Goal: Task Accomplishment & Management: Complete application form

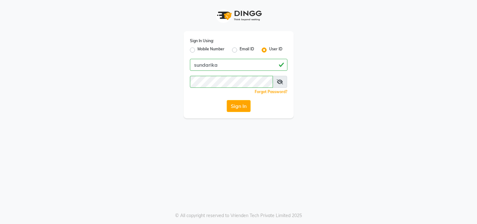
click at [238, 104] on button "Sign In" at bounding box center [239, 106] width 24 height 12
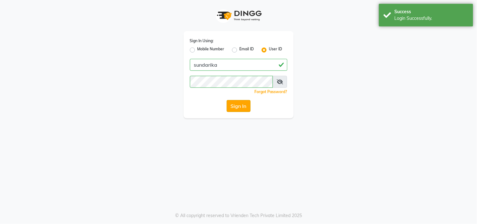
select select "5341"
select select "service"
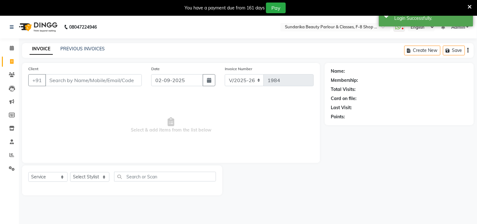
select select "en"
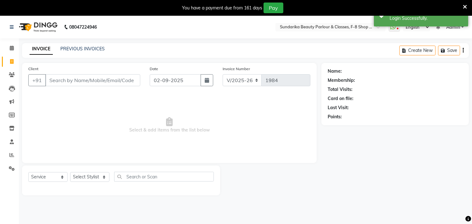
click at [75, 80] on input "Client" at bounding box center [92, 80] width 95 height 12
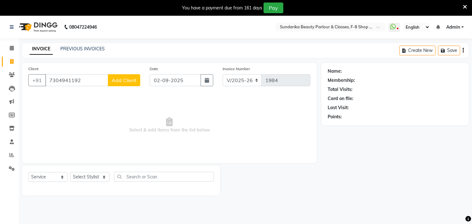
type input "7304941192"
click at [124, 81] on span "Add Client" at bounding box center [124, 80] width 25 height 6
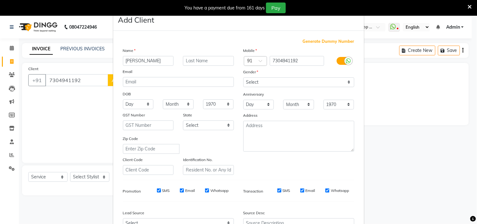
type input "[PERSON_NAME]"
click at [219, 54] on div "Name" at bounding box center [178, 51] width 120 height 9
click at [217, 57] on input "text" at bounding box center [208, 61] width 51 height 10
type input "[PERSON_NAME]"
click at [133, 102] on select "Day 01 02 03 04 05 06 07 08 09 10 11 12 13 14 15 16 17 18 19 20 21 22 23 24 25 …" at bounding box center [138, 104] width 31 height 10
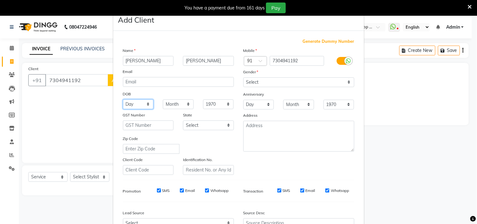
select select "01"
click at [123, 99] on select "Day 01 02 03 04 05 06 07 08 09 10 11 12 13 14 15 16 17 18 19 20 21 22 23 24 25 …" at bounding box center [138, 104] width 31 height 10
click at [185, 104] on select "Month January February March April May June July August September October Novem…" at bounding box center [178, 104] width 31 height 10
select select "06"
click at [163, 99] on select "Month January February March April May June July August September October Novem…" at bounding box center [178, 104] width 31 height 10
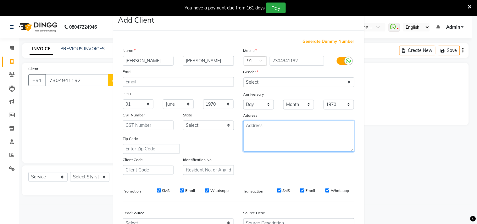
click at [269, 131] on textarea at bounding box center [298, 136] width 111 height 31
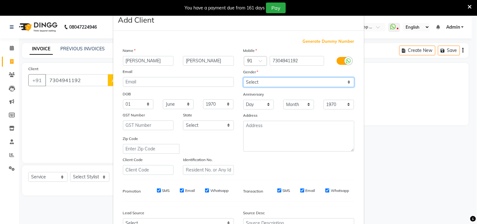
click at [255, 80] on select "Select [DEMOGRAPHIC_DATA] [DEMOGRAPHIC_DATA] Other Prefer Not To Say" at bounding box center [298, 82] width 111 height 10
select select "[DEMOGRAPHIC_DATA]"
click at [243, 77] on select "Select [DEMOGRAPHIC_DATA] [DEMOGRAPHIC_DATA] Other Prefer Not To Say" at bounding box center [298, 82] width 111 height 10
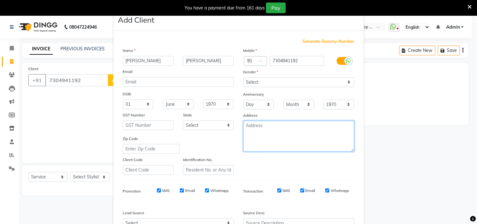
click at [269, 137] on textarea at bounding box center [298, 136] width 111 height 31
type textarea "g"
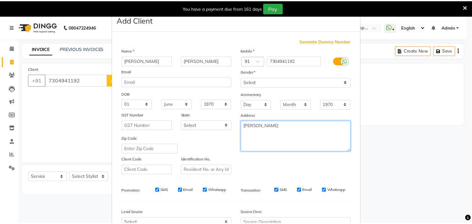
scroll to position [67, 0]
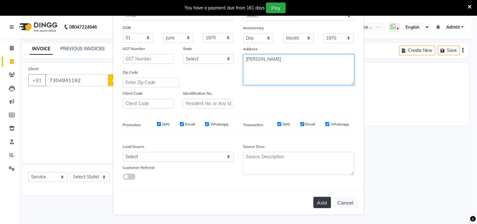
type textarea "[PERSON_NAME]"
click at [322, 200] on button "Add" at bounding box center [322, 202] width 18 height 11
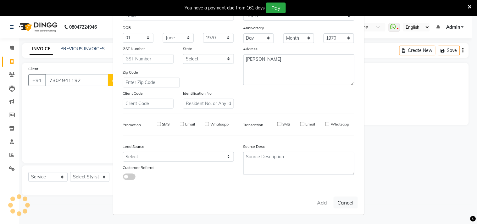
select select
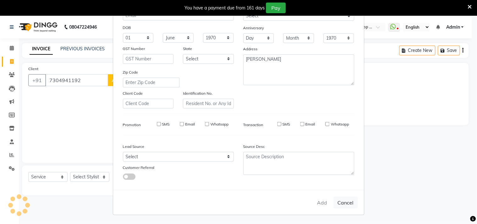
select select
checkbox input "false"
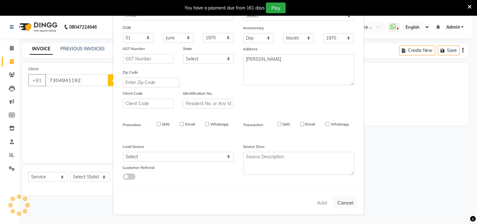
checkbox input "false"
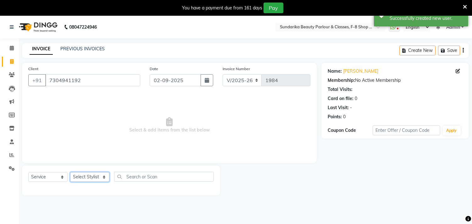
click at [86, 178] on select "Select Stylist Gita mala [PERSON_NAME] Mam" at bounding box center [89, 177] width 39 height 10
select select "35110"
click at [70, 172] on select "Select Stylist Gita mala [PERSON_NAME] Mam" at bounding box center [89, 177] width 39 height 10
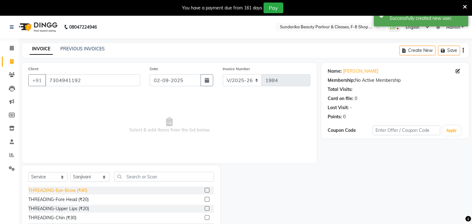
click at [84, 187] on div "THREADING-Eye-Brow (₹40)" at bounding box center [57, 190] width 59 height 7
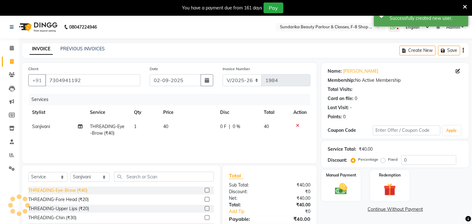
click at [84, 190] on div "THREADING-Eye-Brow (₹40)" at bounding box center [57, 190] width 59 height 7
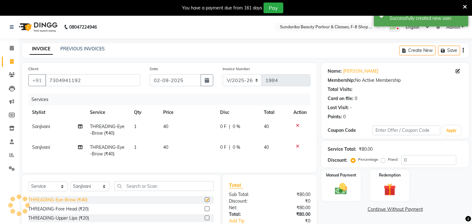
checkbox input "false"
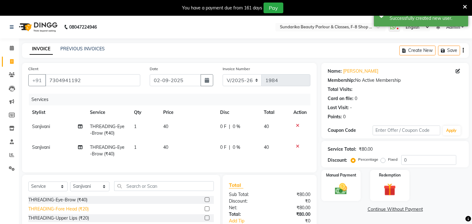
click at [84, 211] on div "THREADING-Fore Head (₹20)" at bounding box center [58, 209] width 60 height 7
click at [84, 191] on select "Select Stylist Gita mala [PERSON_NAME] Mam" at bounding box center [89, 186] width 39 height 10
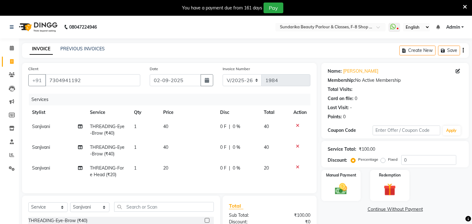
click at [207, 193] on div "Client [PHONE_NUMBER] Date [DATE] Invoice Number V/2025 V/[PHONE_NUMBER] Servic…" at bounding box center [169, 128] width 294 height 130
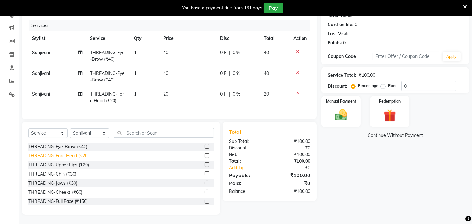
click at [74, 157] on div "THREADING-Fore Head (₹20)" at bounding box center [58, 155] width 60 height 7
checkbox input "false"
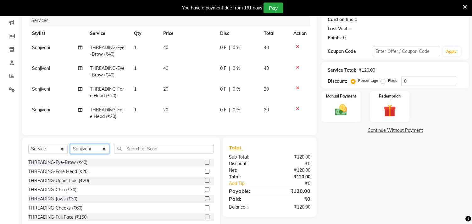
click at [104, 153] on select "Select Stylist Gita mala [PERSON_NAME] Mam" at bounding box center [89, 149] width 39 height 10
select select "54719"
click at [70, 149] on select "Select Stylist Gita mala [PERSON_NAME] Mam" at bounding box center [89, 149] width 39 height 10
click at [74, 164] on div "THREADING-Eye-Brow (₹40)" at bounding box center [57, 162] width 59 height 7
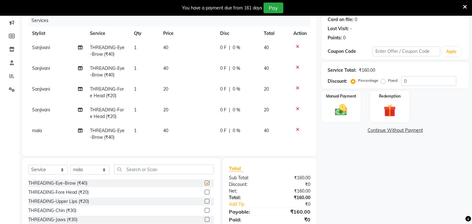
checkbox input "false"
click at [76, 195] on div "THREADING-Fore Head (₹20)" at bounding box center [58, 192] width 60 height 7
checkbox input "false"
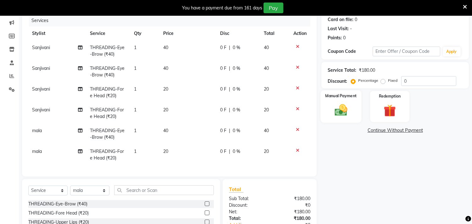
click at [342, 111] on img at bounding box center [341, 110] width 21 height 15
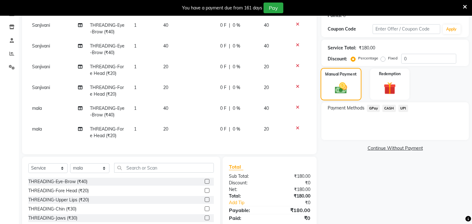
scroll to position [103, 0]
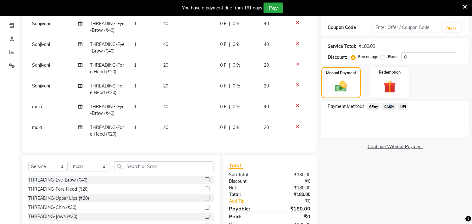
click at [388, 106] on span "CASH" at bounding box center [389, 106] width 14 height 7
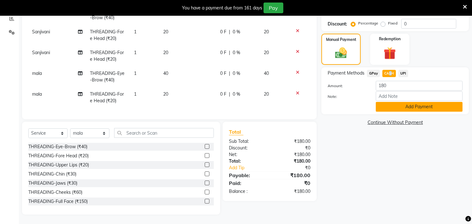
click at [388, 105] on button "Add Payment" at bounding box center [419, 107] width 87 height 10
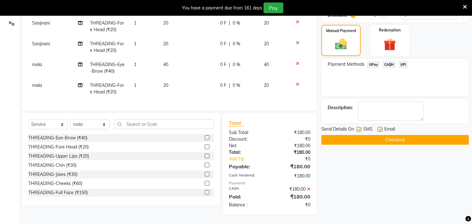
click at [382, 135] on button "Checkout" at bounding box center [394, 140] width 147 height 10
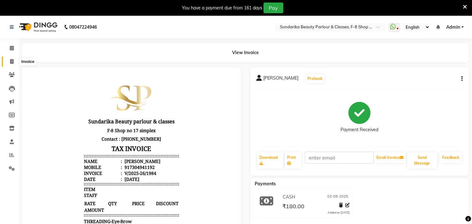
click at [11, 59] on icon at bounding box center [11, 61] width 3 height 5
select select "service"
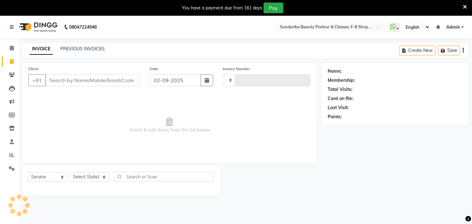
scroll to position [16, 0]
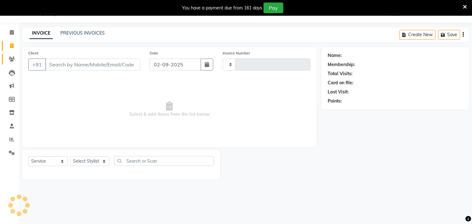
type input "1985"
select select "5341"
click at [92, 64] on input "Client" at bounding box center [92, 64] width 95 height 12
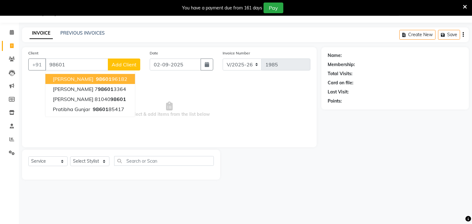
click at [86, 76] on span "[PERSON_NAME]" at bounding box center [73, 79] width 41 height 6
type input "9860196182"
click at [86, 76] on div "Client [PHONE_NUMBER] [PERSON_NAME] 98601 96182 [PERSON_NAME] 7 98601 3364 [PER…" at bounding box center [169, 97] width 294 height 100
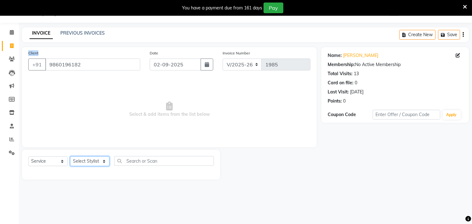
click at [85, 159] on select "Select Stylist Gita mala [PERSON_NAME] Mam" at bounding box center [89, 161] width 39 height 10
select select "35220"
click at [70, 157] on select "Select Stylist Gita mala [PERSON_NAME] Mam" at bounding box center [89, 161] width 39 height 10
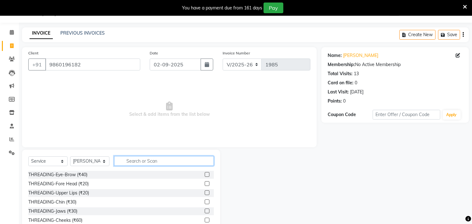
click at [131, 161] on input "text" at bounding box center [164, 161] width 100 height 10
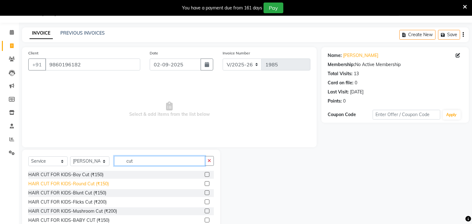
type input "cut"
click at [97, 184] on div "HAIR CUT FOR KIDS-Round Cut (₹150)" at bounding box center [68, 183] width 80 height 7
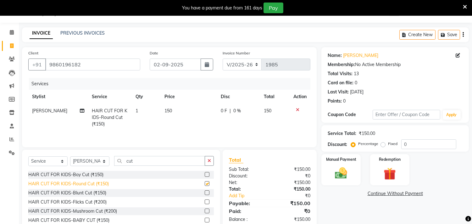
checkbox input "false"
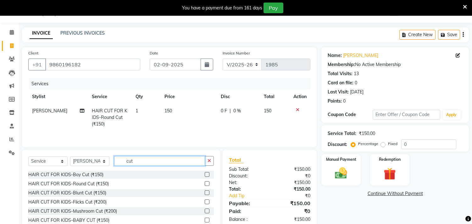
click at [134, 162] on input "cut" at bounding box center [159, 161] width 91 height 10
type input "c"
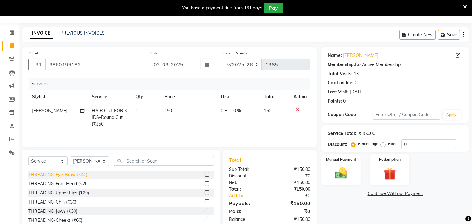
click at [82, 174] on div "THREADING-Eye-Brow (₹40)" at bounding box center [57, 174] width 59 height 7
checkbox input "false"
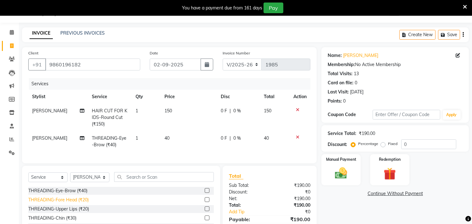
click at [82, 203] on div "THREADING-Fore Head (₹20)" at bounding box center [58, 199] width 60 height 7
checkbox input "false"
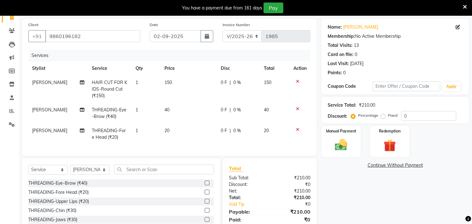
scroll to position [85, 0]
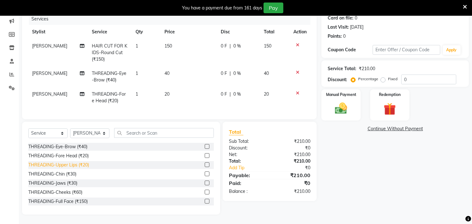
click at [81, 164] on div "THREADING-Upper Lips (₹20)" at bounding box center [58, 165] width 61 height 7
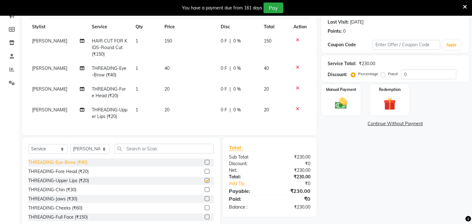
checkbox input "false"
click at [335, 105] on img at bounding box center [341, 103] width 21 height 15
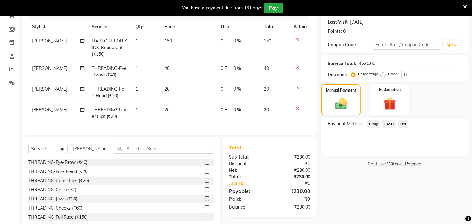
click at [45, 112] on span "[PERSON_NAME]" at bounding box center [49, 110] width 35 height 6
select select "35220"
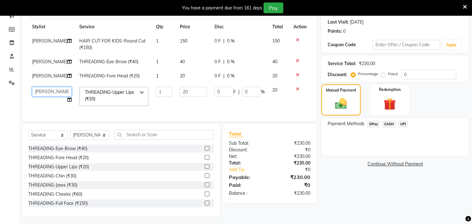
click at [57, 96] on select "Gita mala [PERSON_NAME] Mam" at bounding box center [52, 92] width 40 height 10
select select "54719"
click at [371, 123] on span "GPay" at bounding box center [373, 123] width 13 height 7
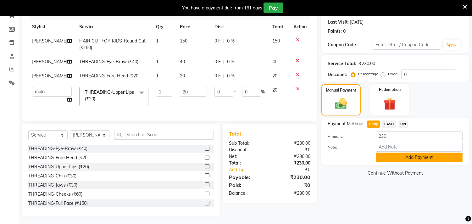
click at [387, 157] on button "Add Payment" at bounding box center [419, 157] width 87 height 10
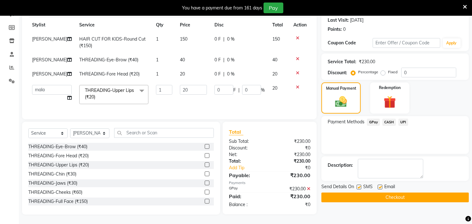
click at [377, 192] on button "Checkout" at bounding box center [394, 197] width 147 height 10
